Goal: Check status: Check status

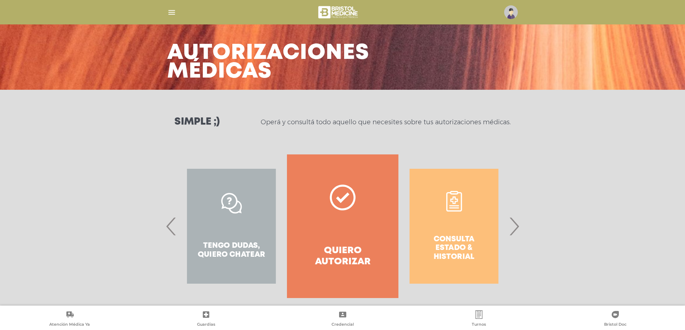
scroll to position [31, 0]
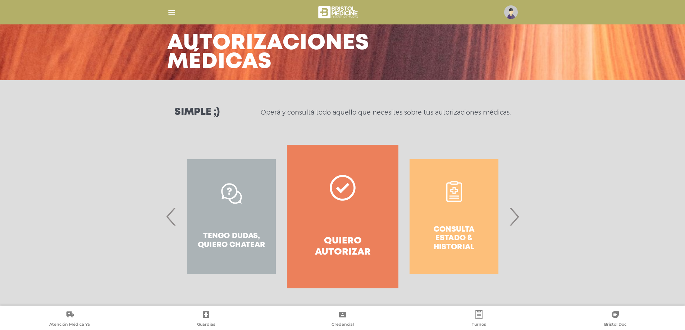
click at [457, 210] on div "Consulta estado & historial" at bounding box center [453, 217] width 111 height 144
click at [459, 238] on div "Consulta estado & historial" at bounding box center [453, 217] width 111 height 144
click at [520, 219] on span "›" at bounding box center [514, 216] width 14 height 39
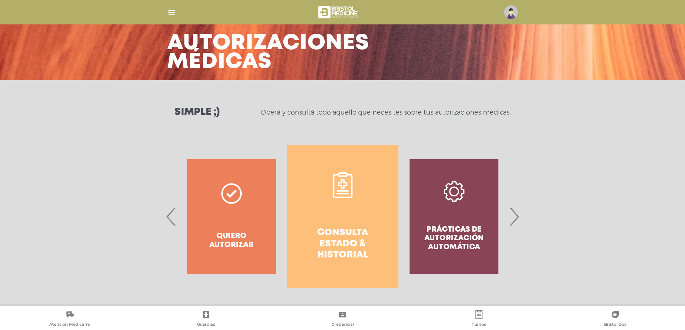
drag, startPoint x: 304, startPoint y: 223, endPoint x: 323, endPoint y: 229, distance: 19.3
click at [314, 228] on link "Consulta estado & historial" at bounding box center [342, 217] width 111 height 144
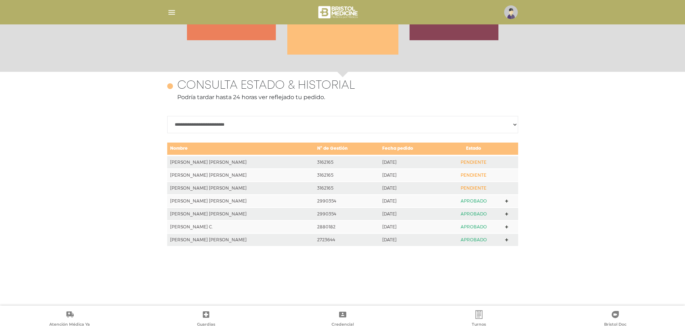
scroll to position [312, 0]
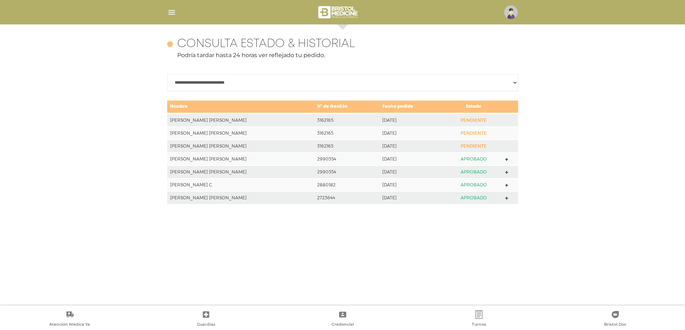
drag, startPoint x: 376, startPoint y: 106, endPoint x: 398, endPoint y: 117, distance: 24.1
click at [400, 106] on td "Fecha pedido" at bounding box center [411, 106] width 65 height 13
drag, startPoint x: 392, startPoint y: 124, endPoint x: 385, endPoint y: 122, distance: 6.7
click at [389, 123] on td "[DATE]" at bounding box center [411, 120] width 65 height 13
drag, startPoint x: 300, startPoint y: 55, endPoint x: 337, endPoint y: 57, distance: 37.1
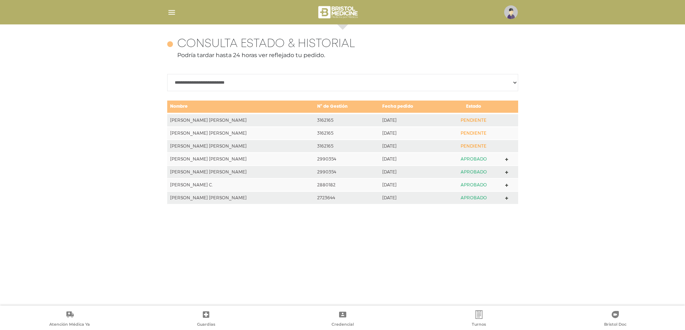
click at [337, 57] on p "Podría tardar hasta 24 horas ver reflejado tu pedido." at bounding box center [342, 55] width 351 height 9
drag, startPoint x: 572, startPoint y: 134, endPoint x: 569, endPoint y: 128, distance: 6.3
click at [572, 132] on div "**********" at bounding box center [342, 165] width 685 height 282
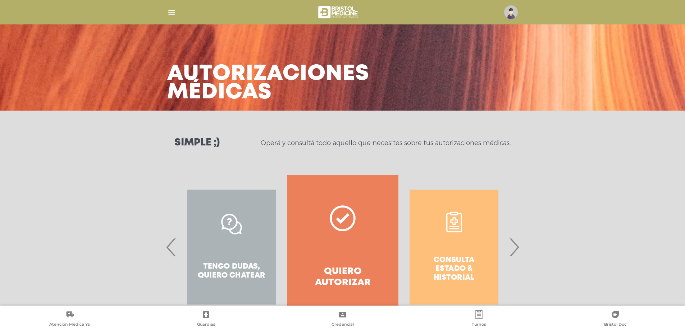
click at [510, 16] on img at bounding box center [511, 12] width 14 height 14
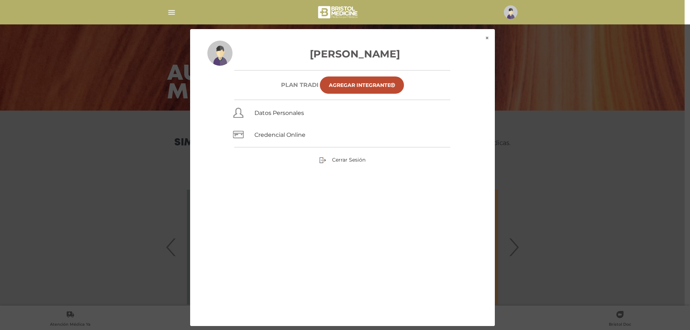
click at [510, 16] on img at bounding box center [511, 12] width 14 height 14
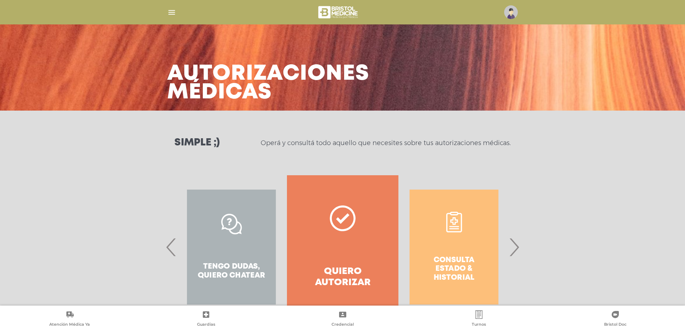
drag, startPoint x: 449, startPoint y: 263, endPoint x: 440, endPoint y: 262, distance: 8.6
click at [449, 263] on div "Consulta estado & historial" at bounding box center [453, 247] width 111 height 144
click at [514, 251] on span "›" at bounding box center [514, 247] width 14 height 39
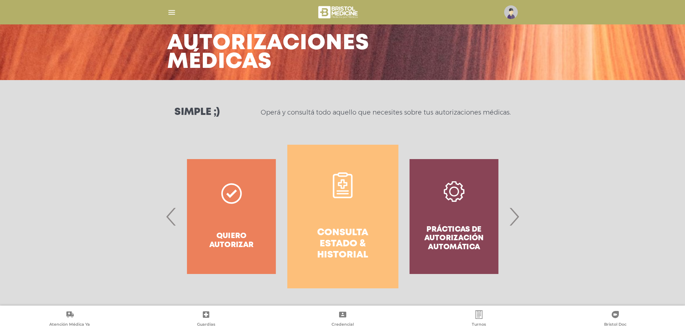
drag, startPoint x: 301, startPoint y: 219, endPoint x: 326, endPoint y: 220, distance: 24.9
click at [302, 219] on link "Consulta estado & historial" at bounding box center [342, 217] width 111 height 144
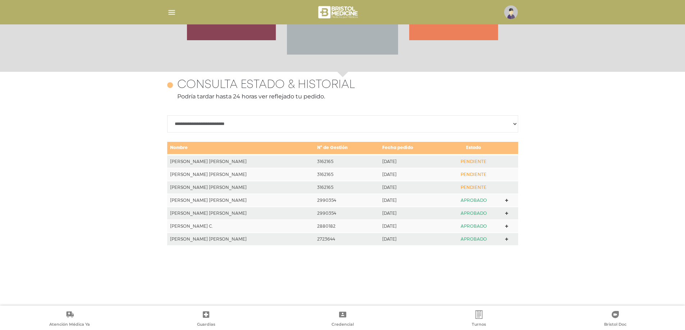
scroll to position [312, 0]
